Goal: Information Seeking & Learning: Learn about a topic

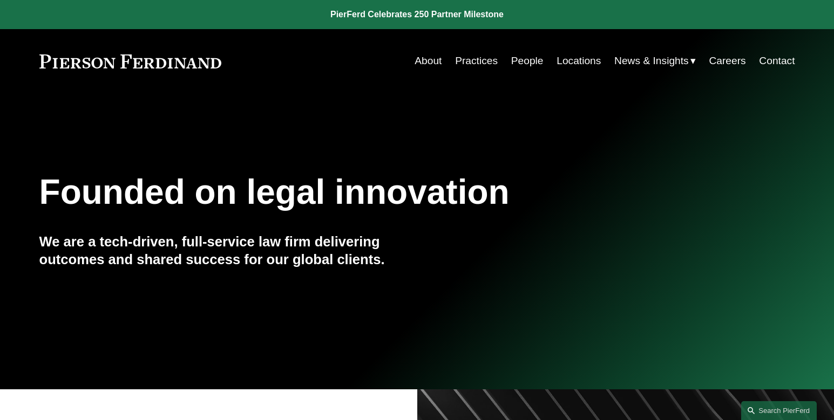
click at [418, 57] on link "About" at bounding box center [428, 61] width 27 height 21
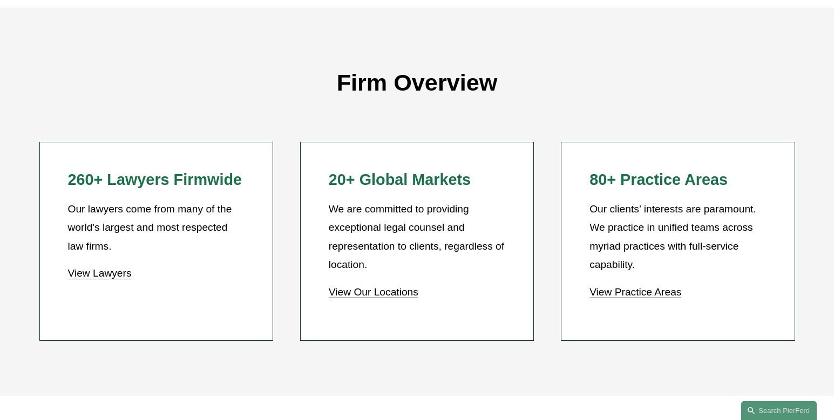
scroll to position [918, 0]
click at [106, 272] on link "View Lawyers" at bounding box center [99, 272] width 64 height 11
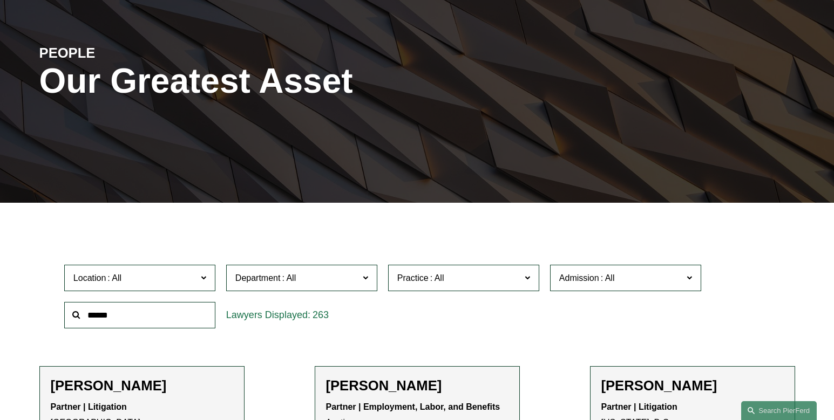
scroll to position [216, 0]
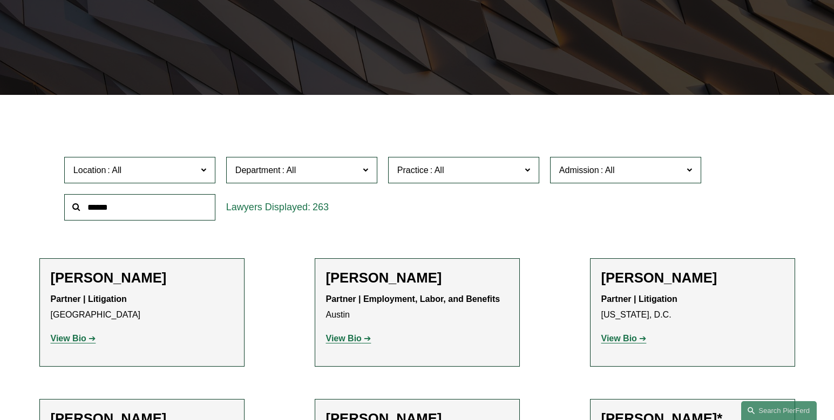
click at [202, 169] on span at bounding box center [203, 170] width 5 height 14
click at [47, 215] on div "Location All Atlanta Austin Bellevue Boston Charlotte Chicago Cincinnati Clevel…" at bounding box center [417, 189] width 756 height 74
click at [316, 171] on span "Department" at bounding box center [297, 170] width 124 height 15
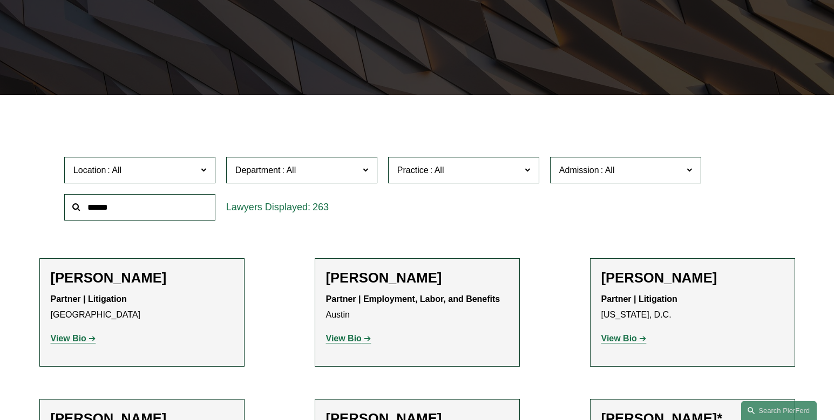
click at [528, 170] on span at bounding box center [527, 170] width 5 height 14
click at [690, 170] on span at bounding box center [689, 170] width 5 height 14
click at [0, 0] on link "[US_STATE]" at bounding box center [0, 0] width 0 height 0
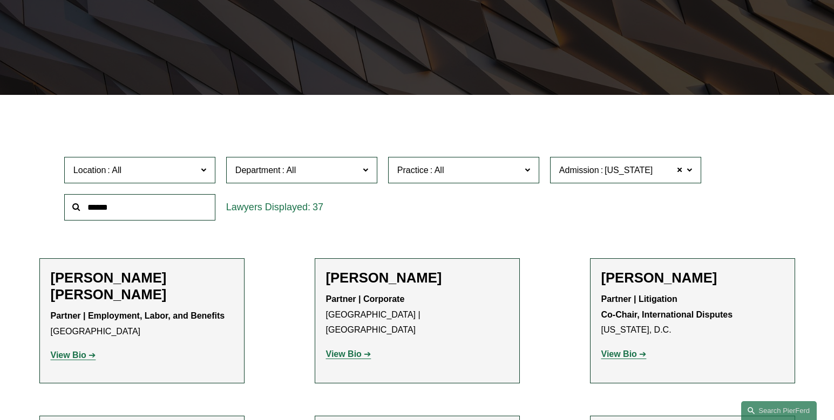
click at [71, 357] on strong "View Bio" at bounding box center [69, 355] width 36 height 9
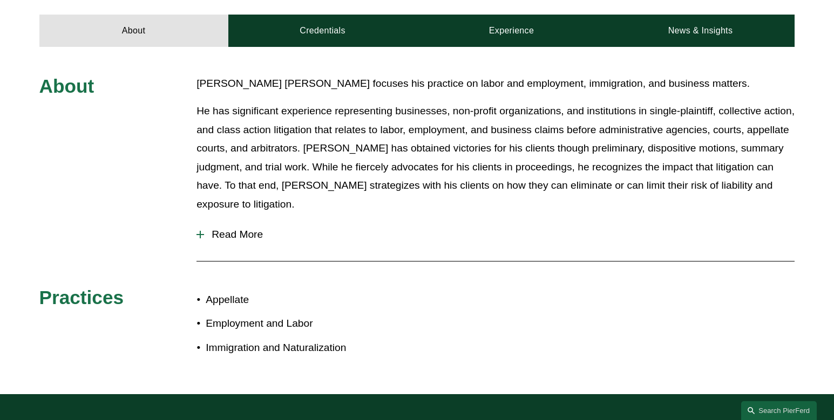
scroll to position [432, 0]
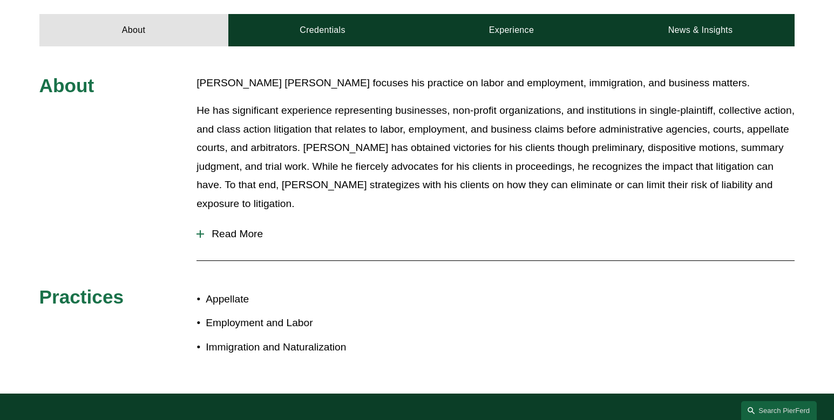
click at [221, 228] on span "Read More" at bounding box center [499, 234] width 590 height 12
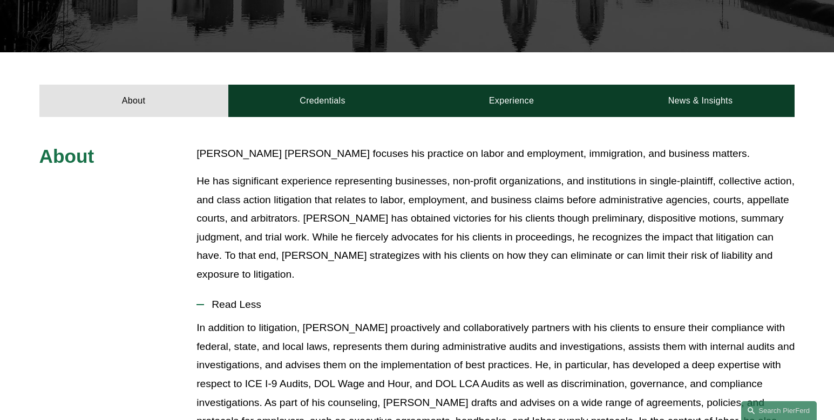
scroll to position [378, 0]
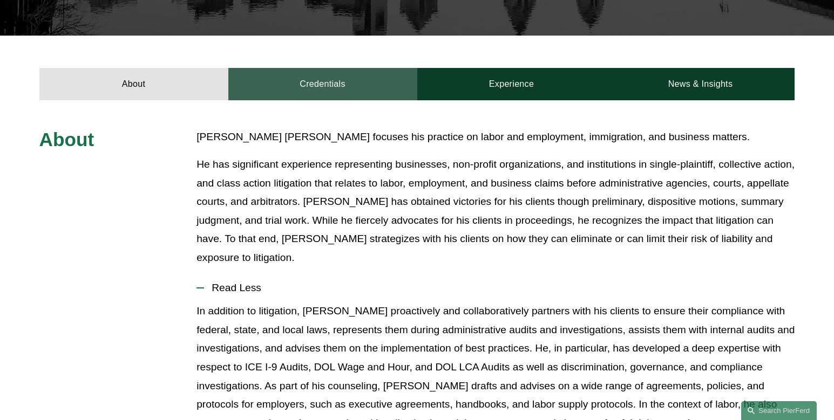
click at [310, 68] on link "Credentials" at bounding box center [322, 84] width 189 height 32
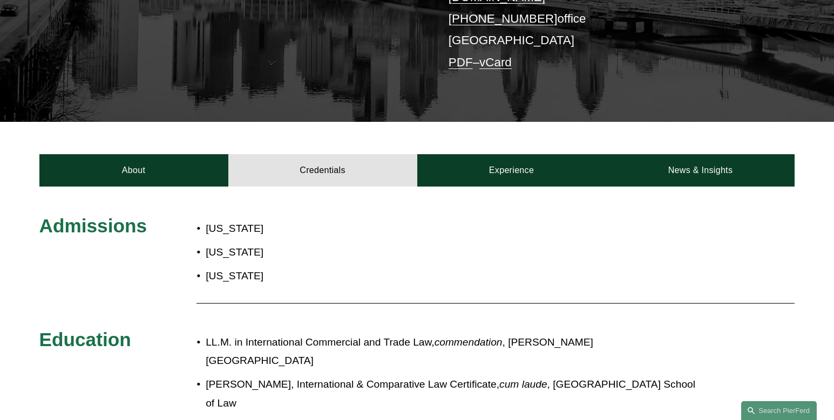
scroll to position [324, 0]
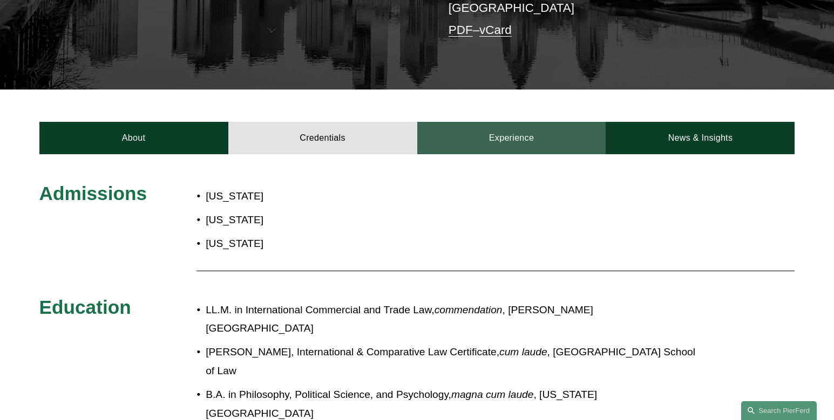
click at [512, 122] on link "Experience" at bounding box center [511, 138] width 189 height 32
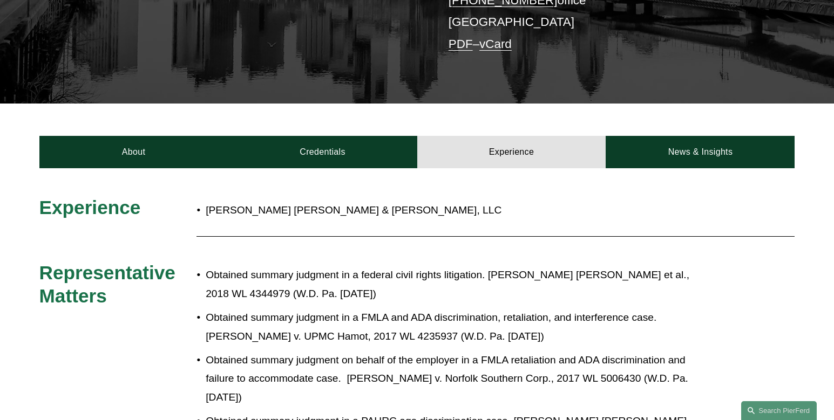
scroll to position [322, 0]
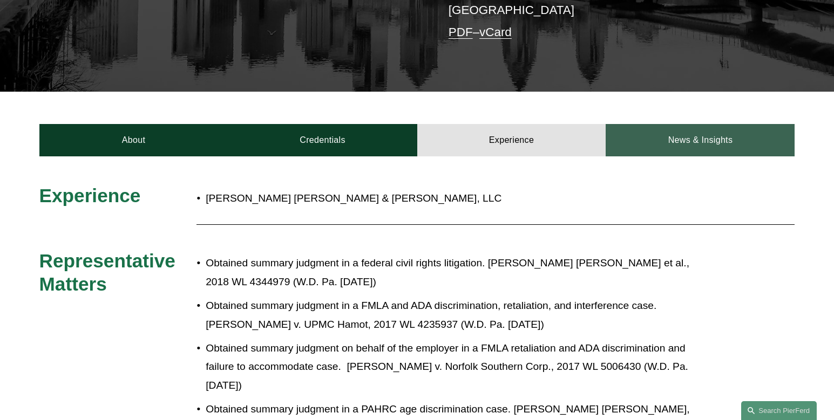
click at [705, 124] on link "News & Insights" at bounding box center [700, 140] width 189 height 32
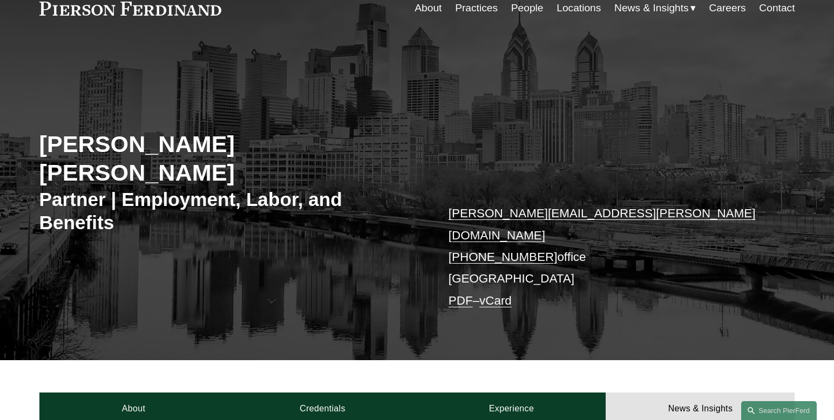
scroll to position [0, 0]
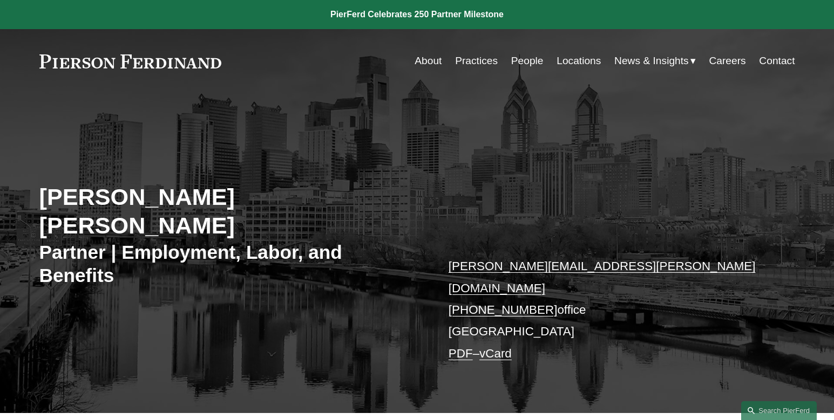
drag, startPoint x: 44, startPoint y: 195, endPoint x: 400, endPoint y: 198, distance: 356.8
click at [400, 198] on h2 "[PERSON_NAME] [PERSON_NAME]" at bounding box center [228, 211] width 378 height 57
drag, startPoint x: 400, startPoint y: 198, endPoint x: 379, endPoint y: 196, distance: 21.7
copy h2 "[PERSON_NAME] [PERSON_NAME]"
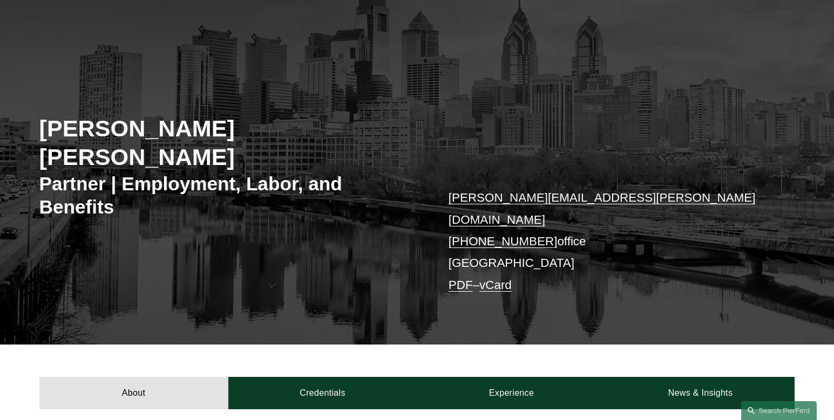
scroll to position [108, 0]
